Goal: Download file/media

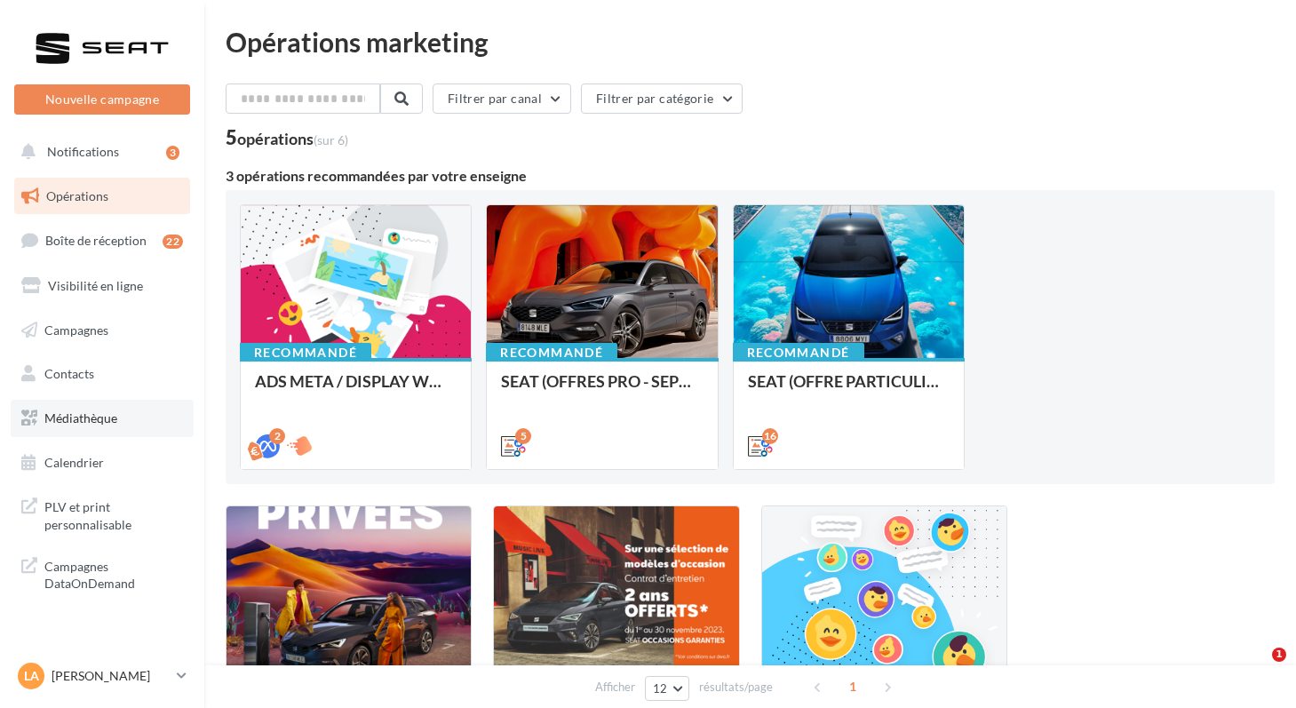
click at [84, 420] on span "Médiathèque" at bounding box center [80, 417] width 73 height 15
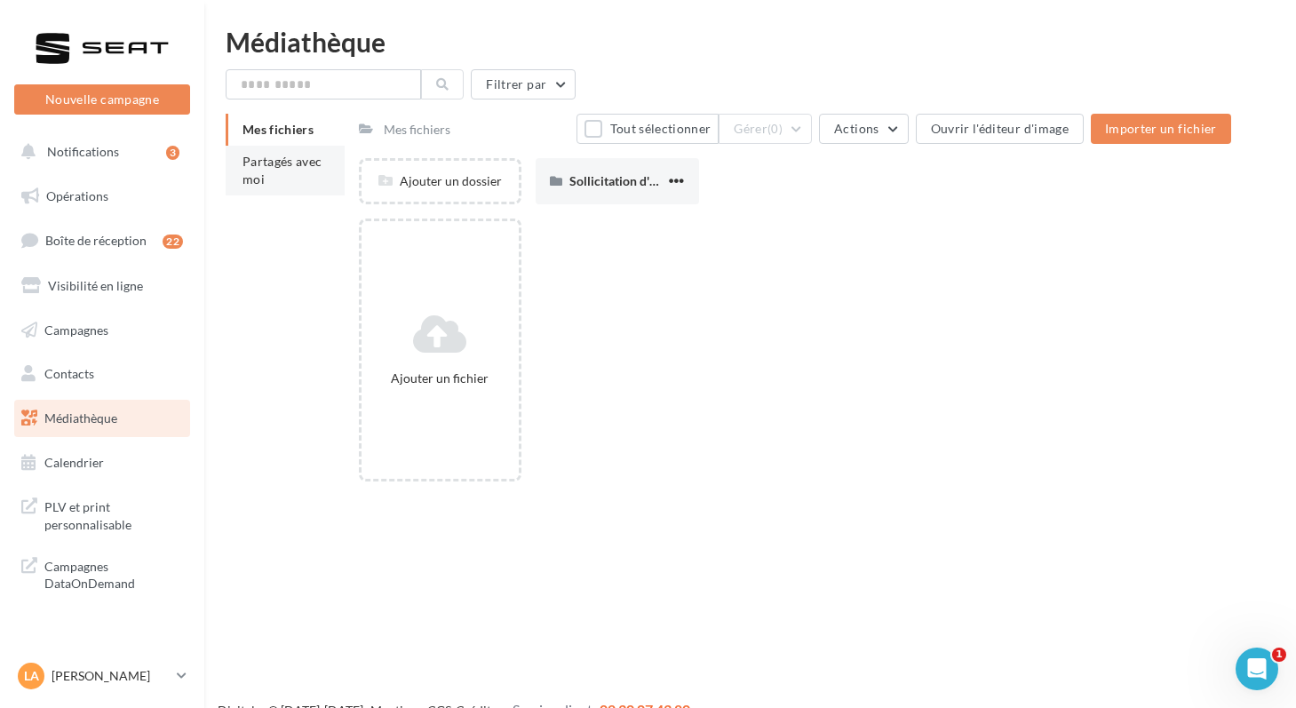
click at [266, 174] on li "Partagés avec moi" at bounding box center [285, 171] width 119 height 50
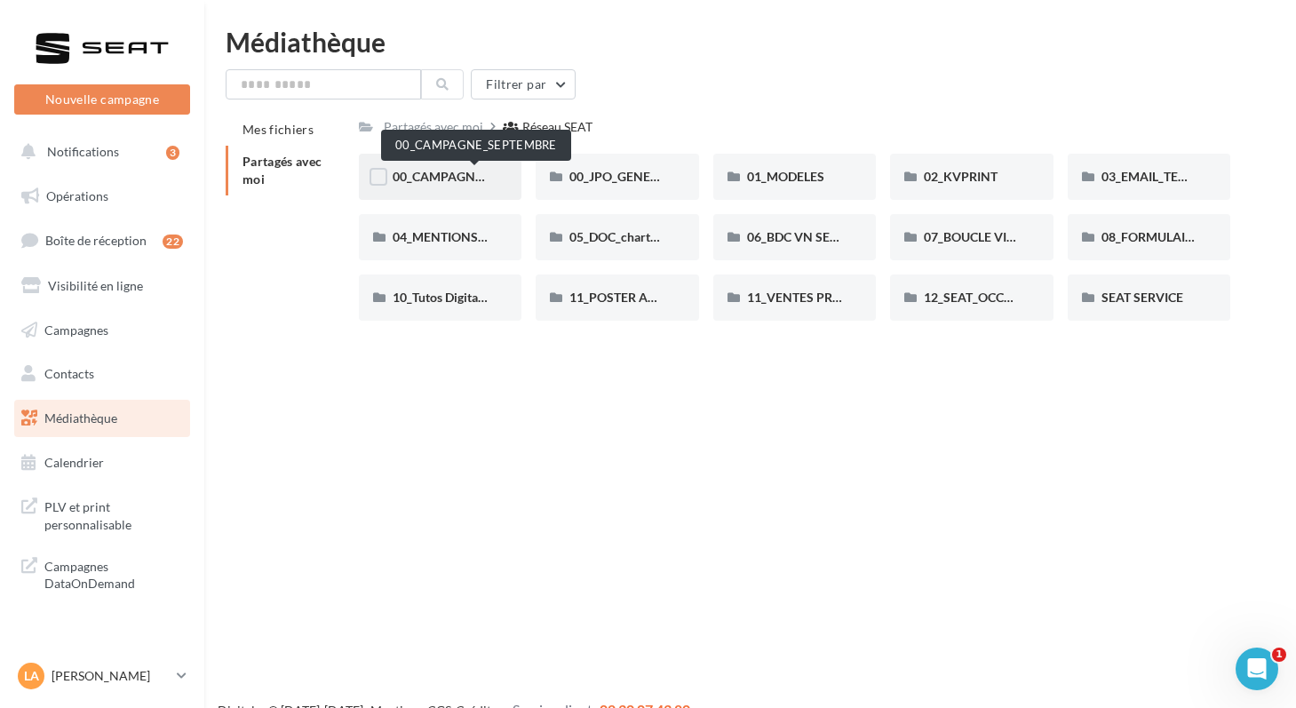
click at [428, 174] on span "00_CAMPAGNE_SEPTEMBRE" at bounding box center [476, 176] width 166 height 15
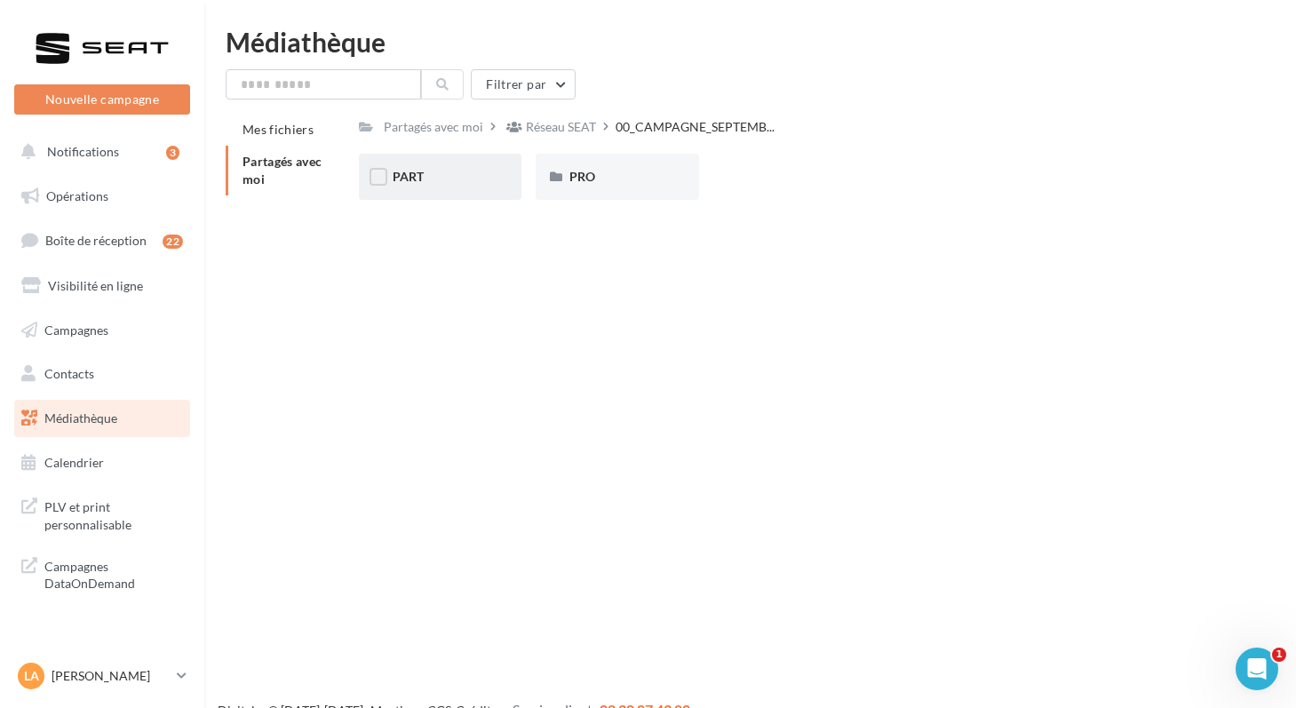
click at [428, 174] on div "PART" at bounding box center [441, 177] width 96 height 18
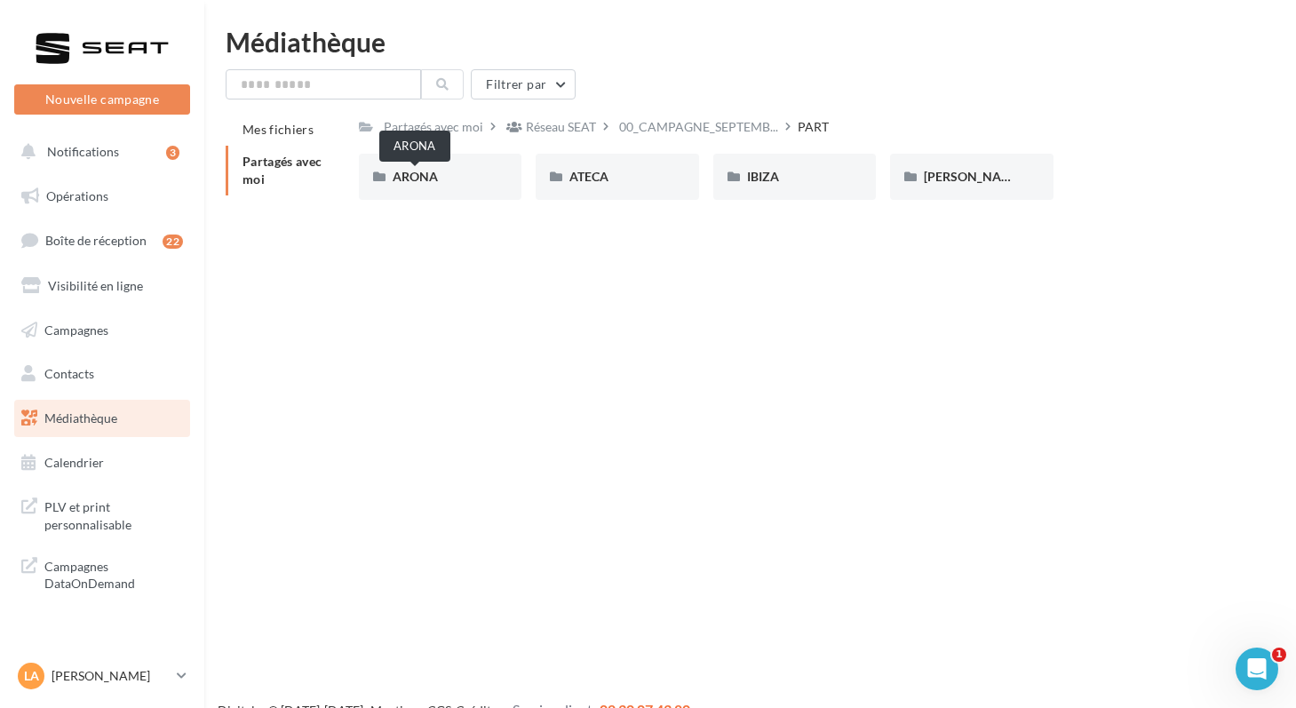
click at [428, 175] on span "ARONA" at bounding box center [415, 176] width 45 height 15
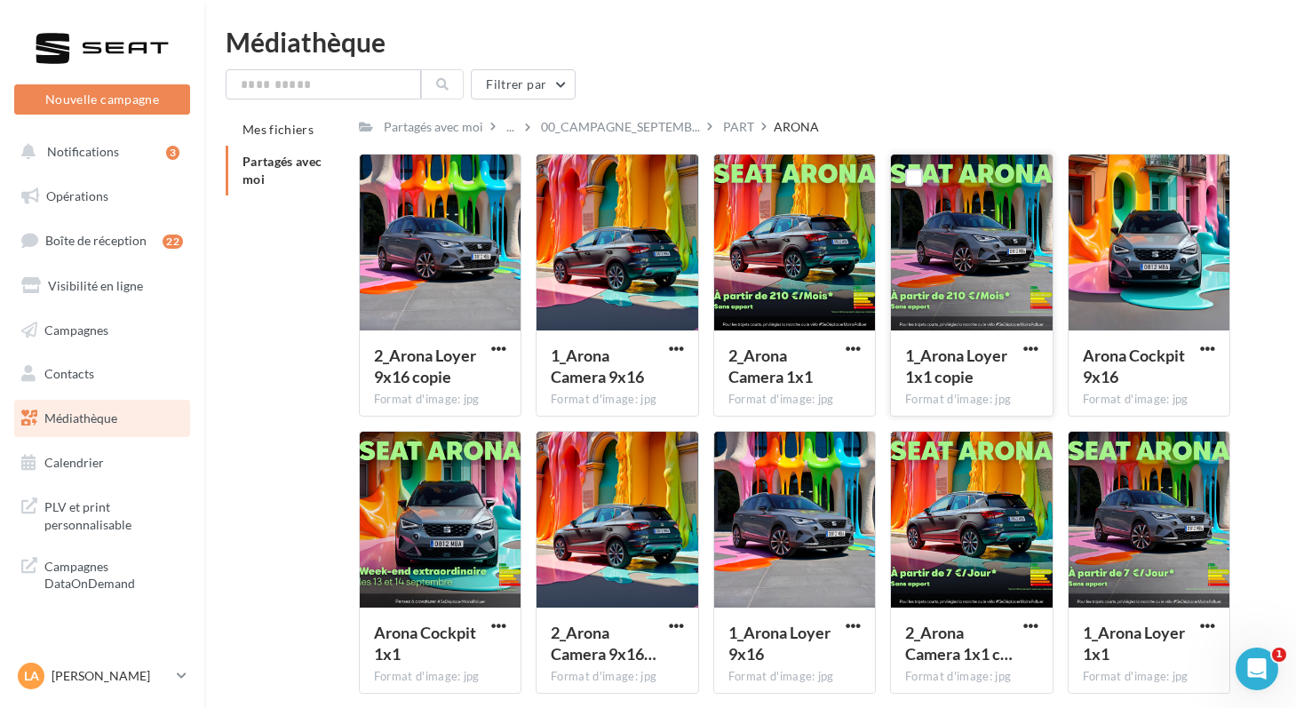
click at [1020, 353] on button "button" at bounding box center [1031, 350] width 22 height 18
click at [961, 389] on button "Télécharger" at bounding box center [954, 384] width 178 height 46
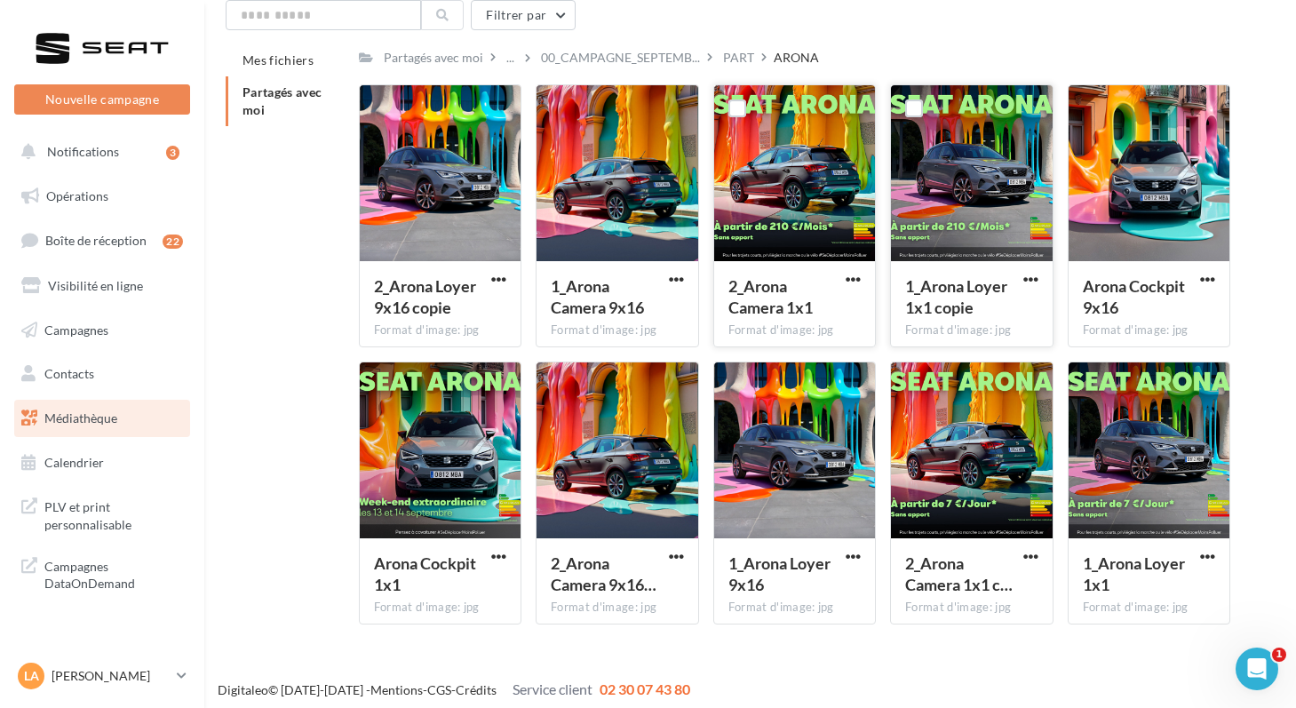
scroll to position [77, 0]
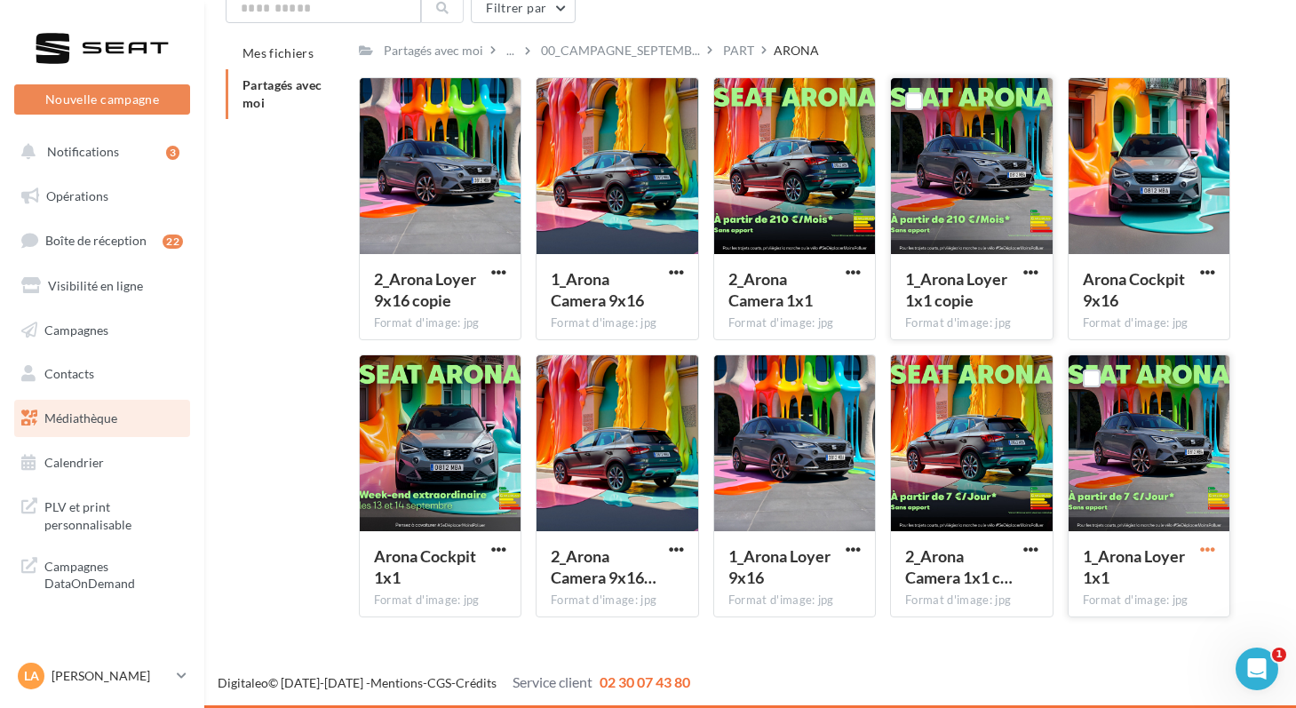
click at [1204, 550] on span "button" at bounding box center [1207, 549] width 15 height 15
click at [1100, 584] on button "Télécharger" at bounding box center [1130, 585] width 178 height 46
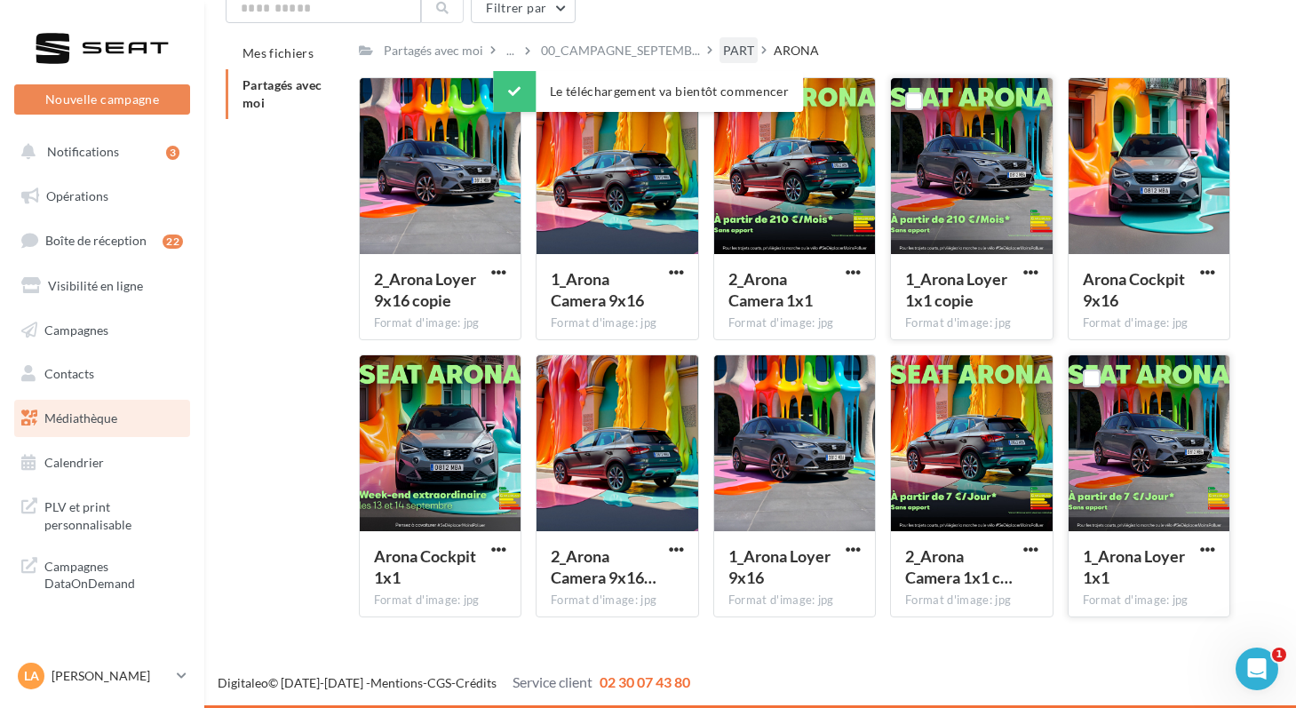
click at [723, 44] on div "PART" at bounding box center [738, 51] width 31 height 18
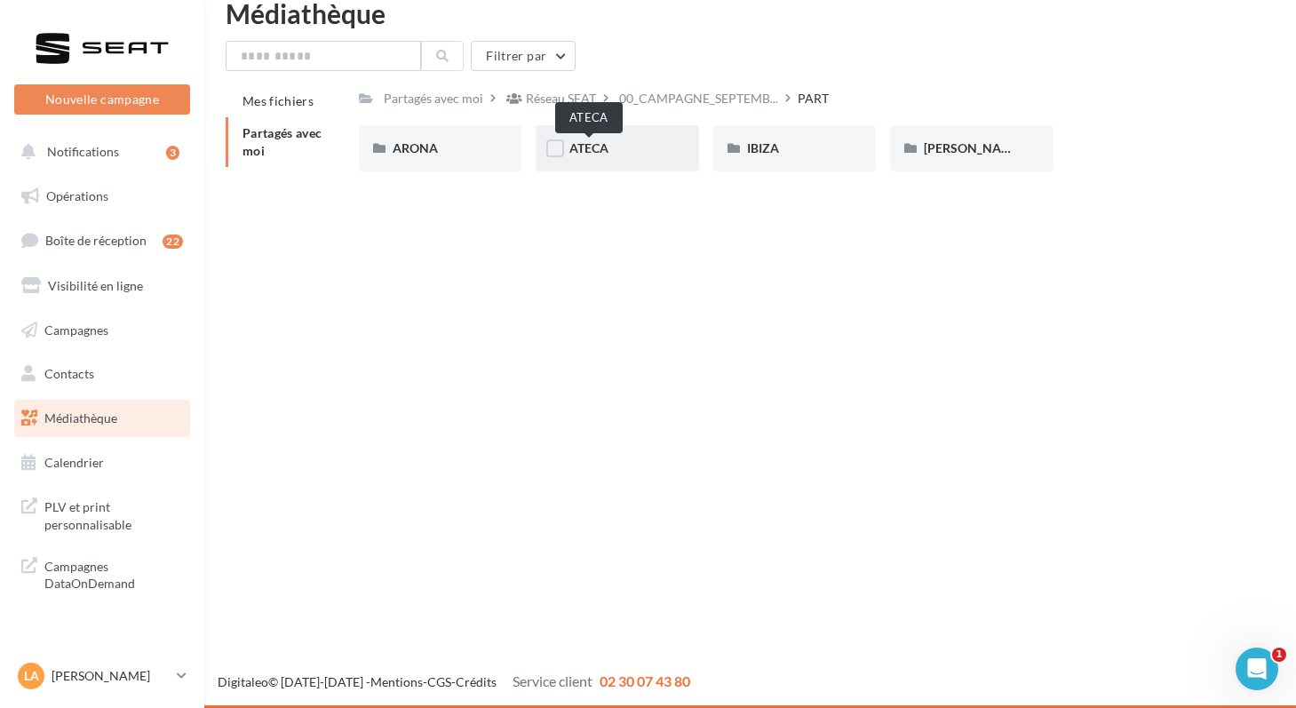
click at [578, 153] on span "ATECA" at bounding box center [589, 147] width 39 height 15
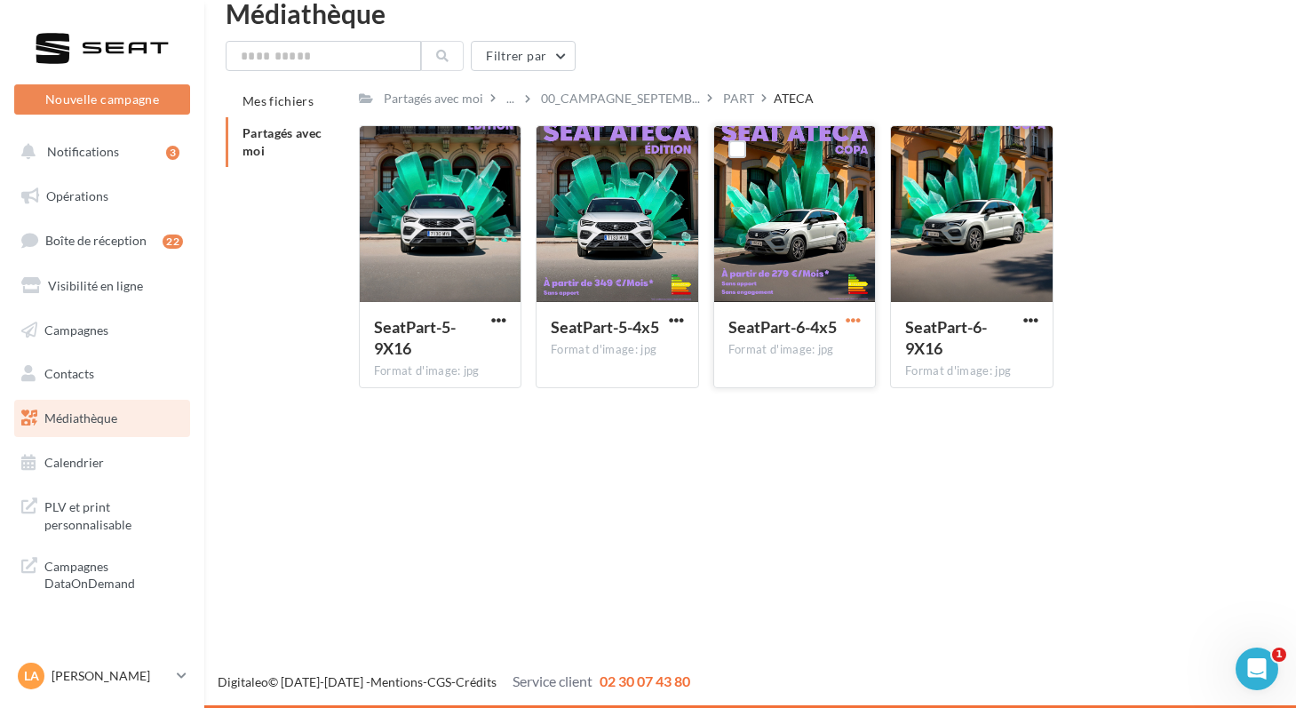
click at [846, 324] on span "button" at bounding box center [853, 320] width 15 height 15
click at [793, 354] on button "Télécharger" at bounding box center [776, 355] width 178 height 46
click at [729, 103] on div "PART" at bounding box center [738, 99] width 31 height 18
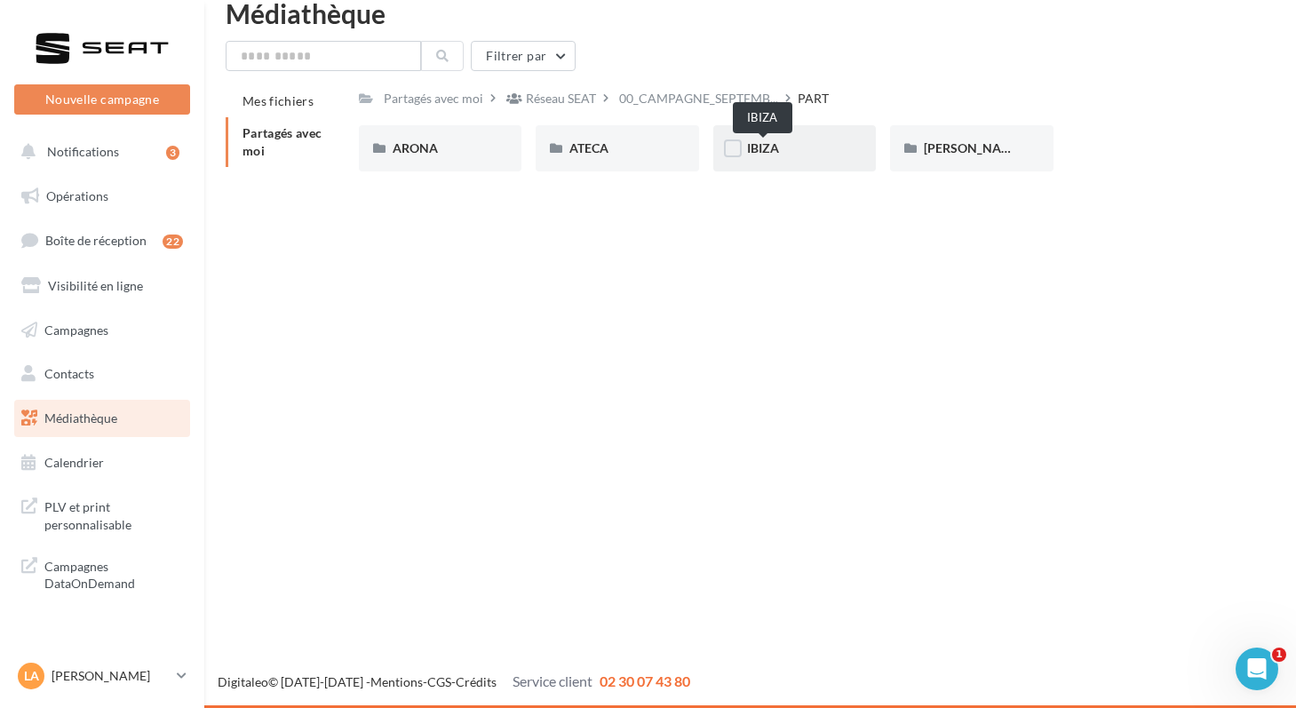
click at [753, 147] on span "IBIZA" at bounding box center [763, 147] width 32 height 15
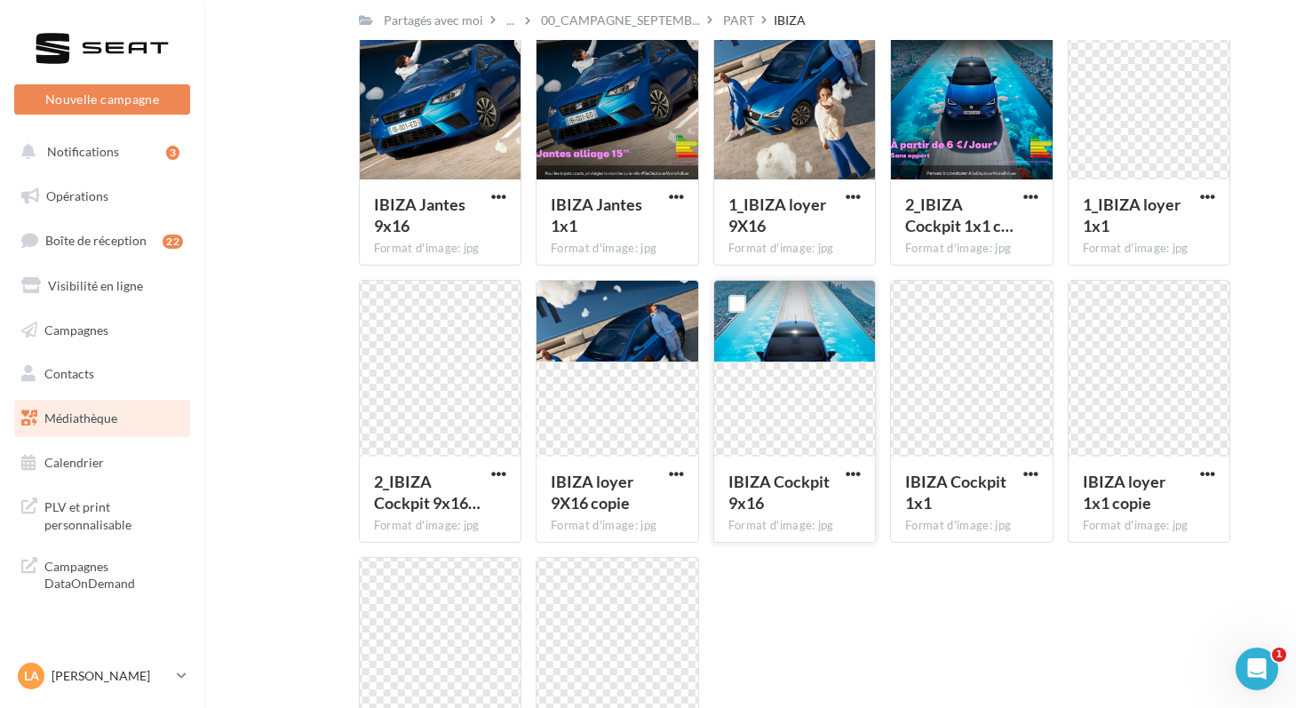
scroll to position [209, 0]
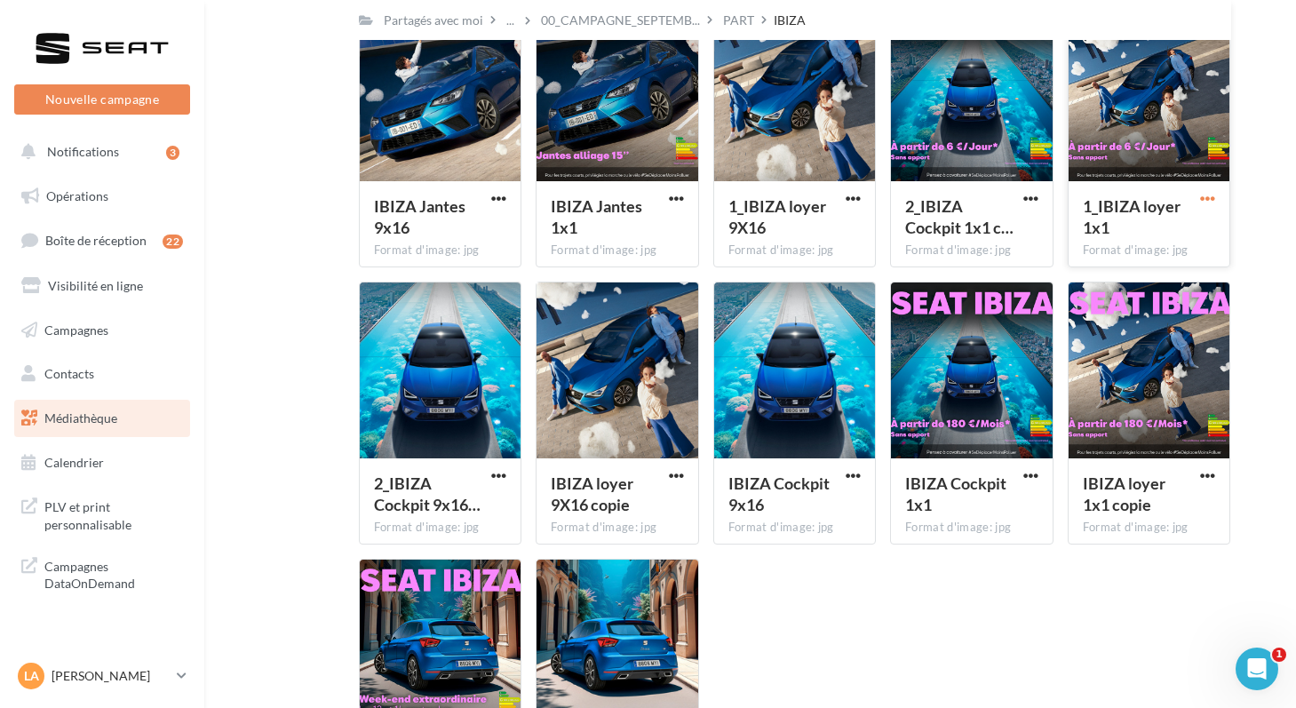
click at [1201, 203] on span "button" at bounding box center [1207, 198] width 15 height 15
click at [1057, 193] on div "2_IBIZA Cockpit 1x1 c… Format d'image: jpg 2_IBIZA Cockpit 1x1 copie" at bounding box center [979, 135] width 178 height 263
click at [1199, 199] on button "button" at bounding box center [1208, 200] width 22 height 18
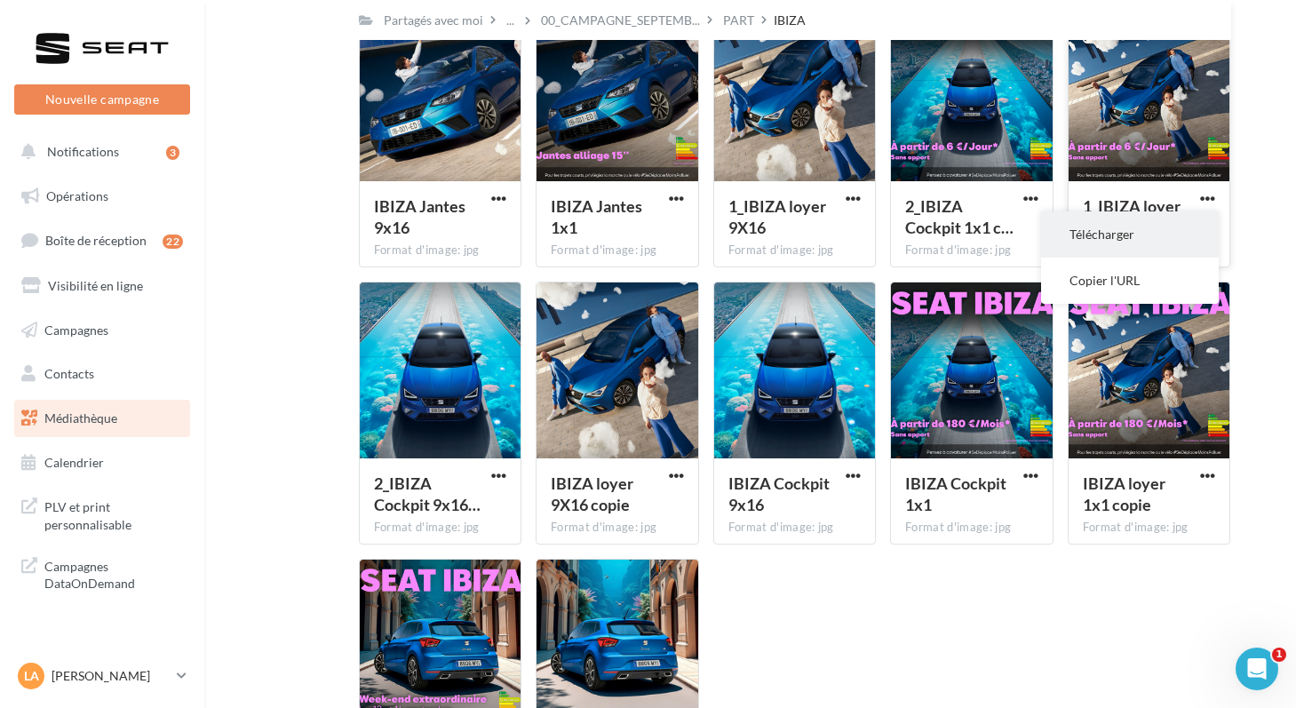
click at [1127, 235] on button "Télécharger" at bounding box center [1130, 234] width 178 height 46
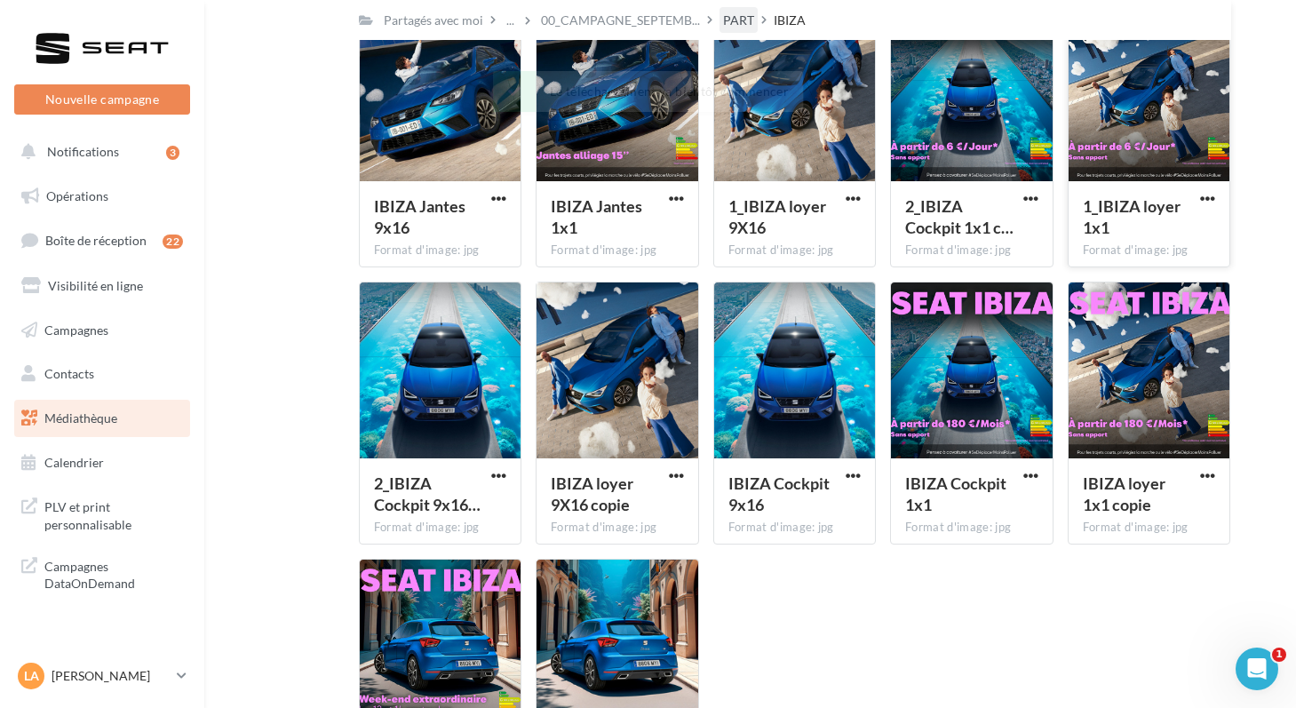
click at [723, 25] on div "PART" at bounding box center [738, 21] width 31 height 18
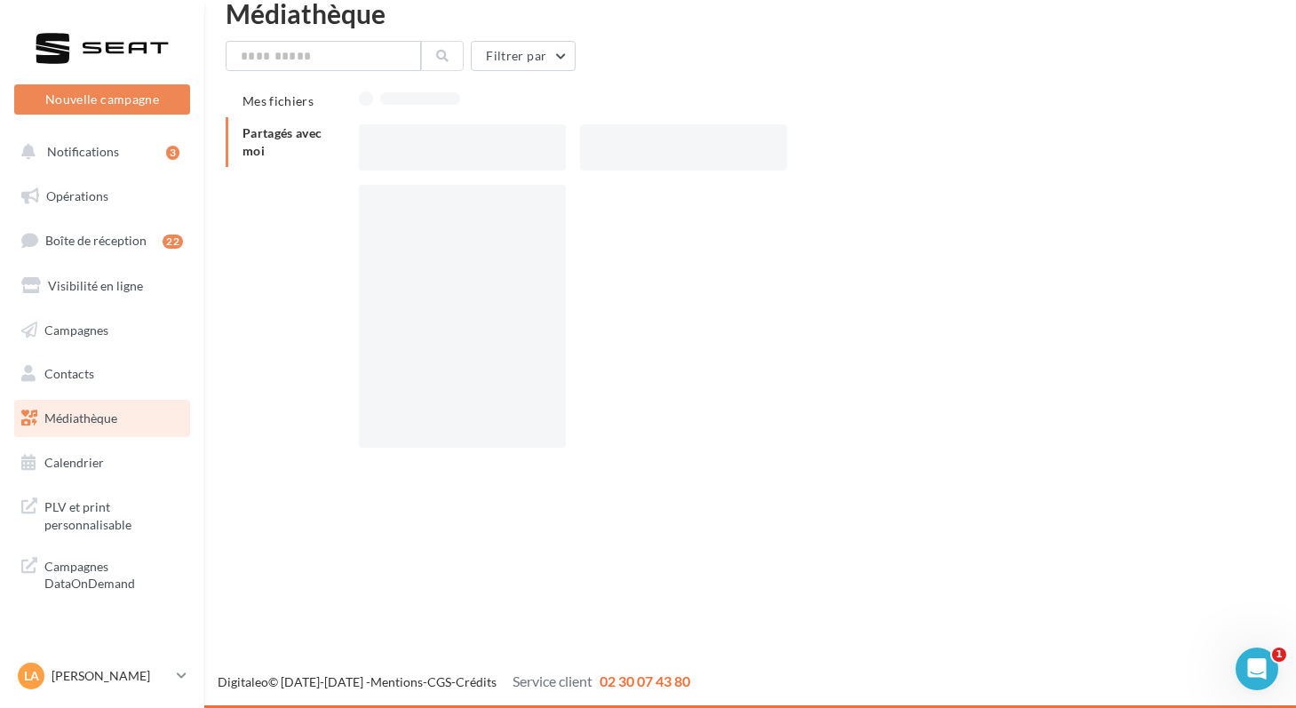
scroll to position [28, 0]
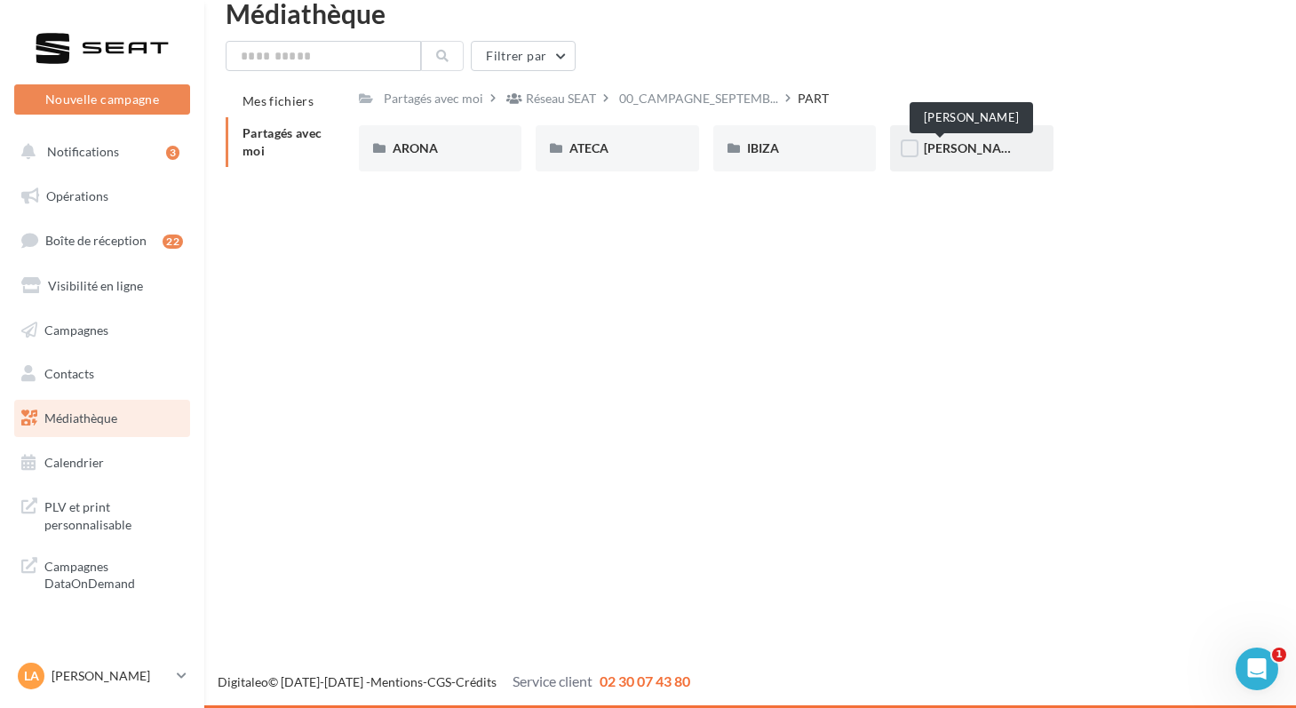
click at [940, 149] on span "[PERSON_NAME]" at bounding box center [974, 147] width 100 height 15
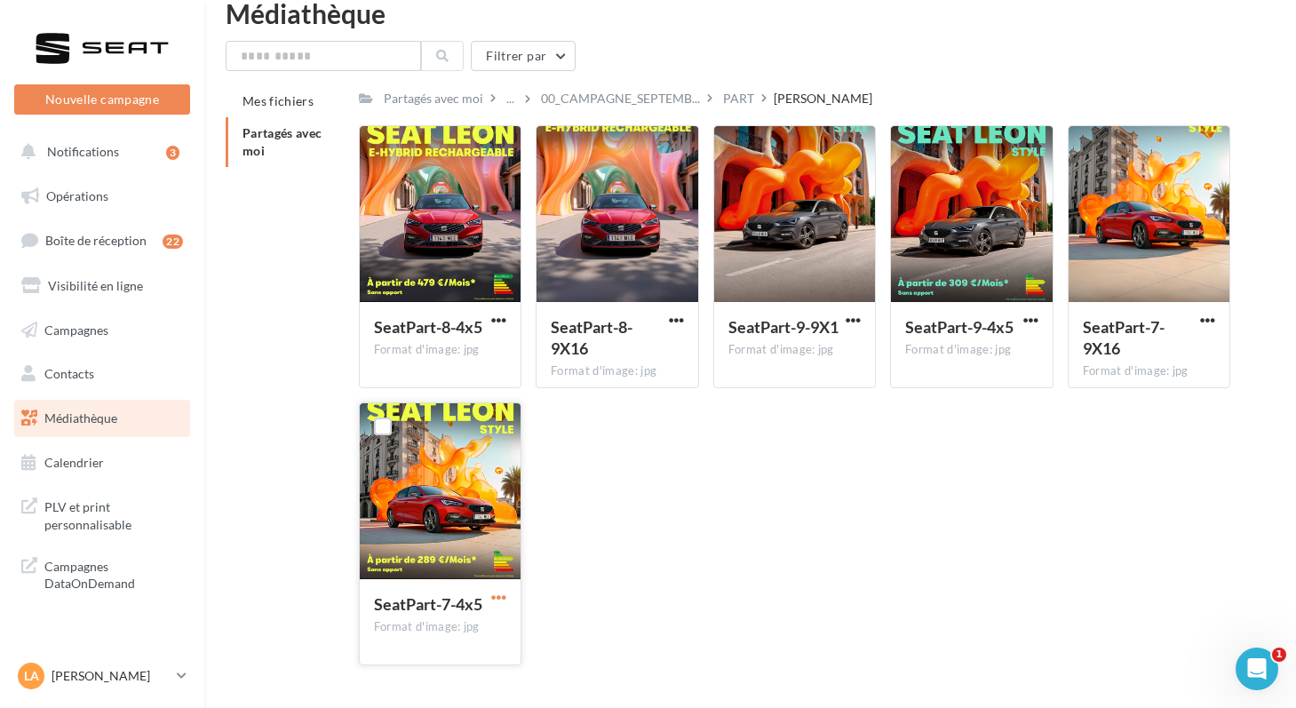
click at [494, 594] on span "button" at bounding box center [498, 597] width 15 height 15
click at [413, 622] on button "Télécharger" at bounding box center [421, 633] width 178 height 46
click at [56, 685] on div "LA [PERSON_NAME] SEAT-FRESNES" at bounding box center [94, 676] width 152 height 27
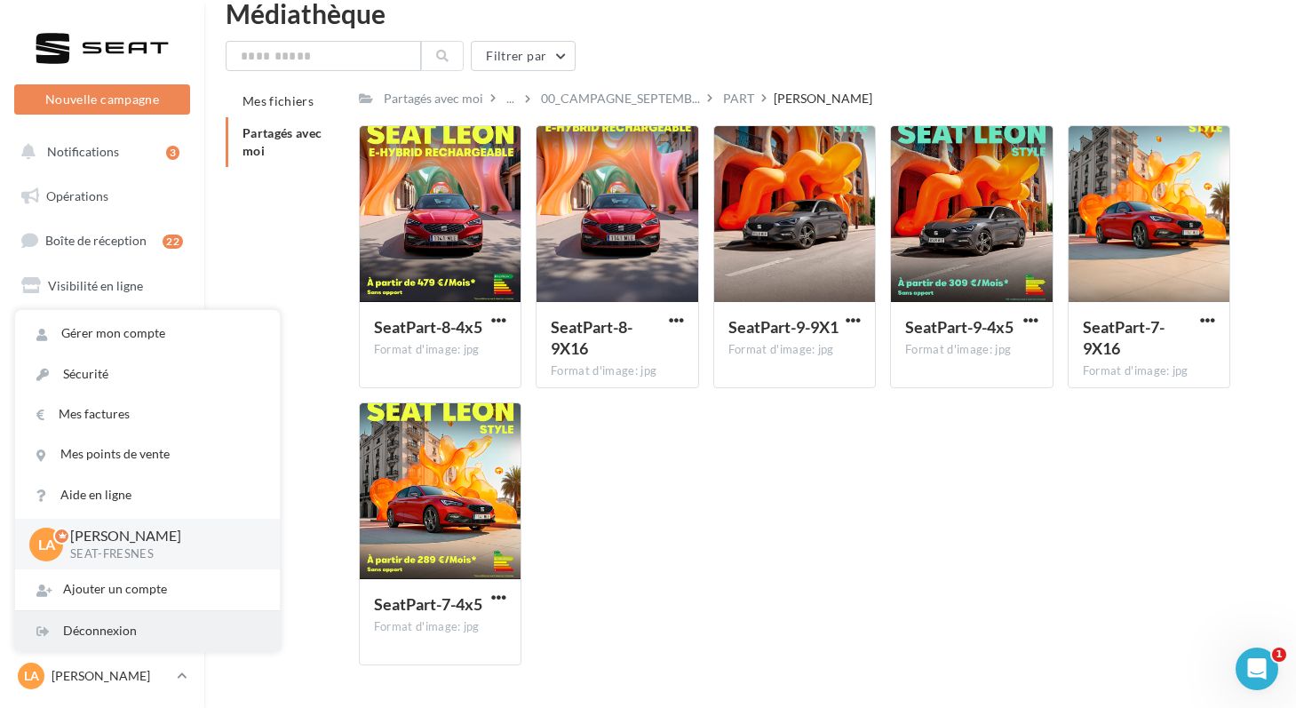
click at [69, 638] on div "Déconnexion" at bounding box center [147, 631] width 265 height 40
